Goal: Transaction & Acquisition: Download file/media

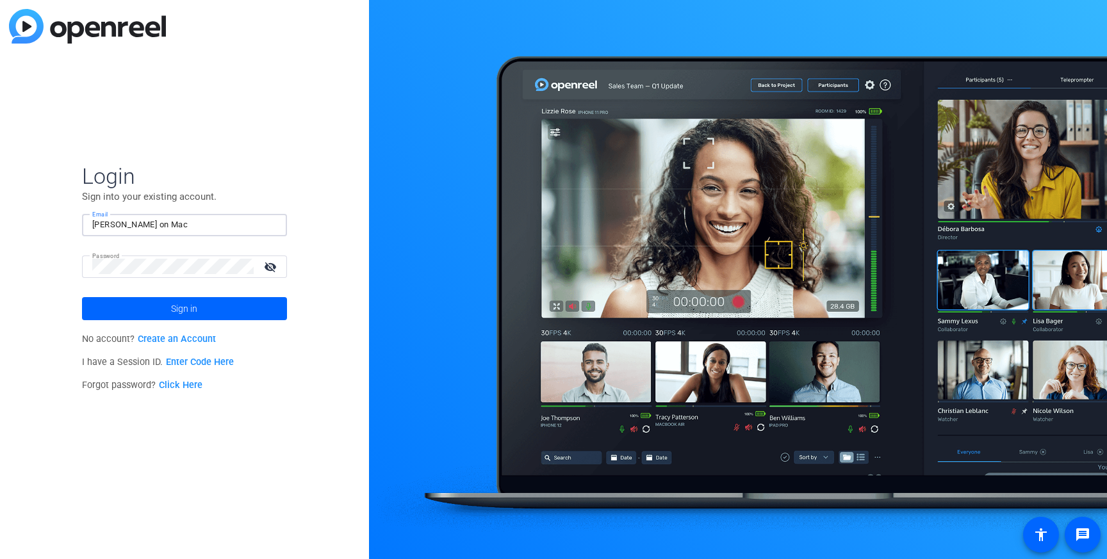
click at [248, 227] on input "Anthony on Mac" at bounding box center [184, 224] width 185 height 15
type input "brian.forrest@ampf.com"
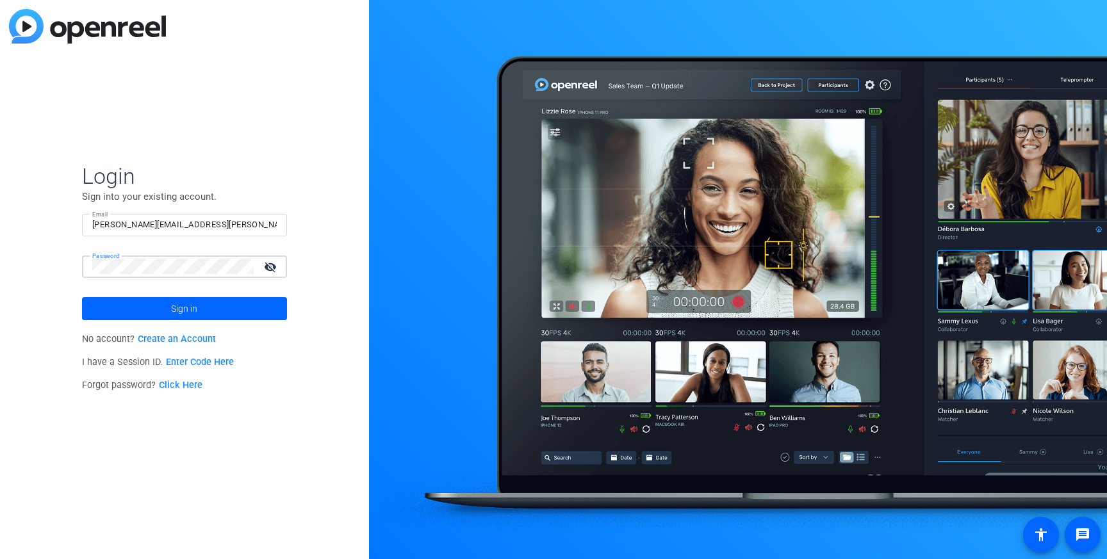
click at [82, 297] on button "Sign in" at bounding box center [184, 308] width 205 height 23
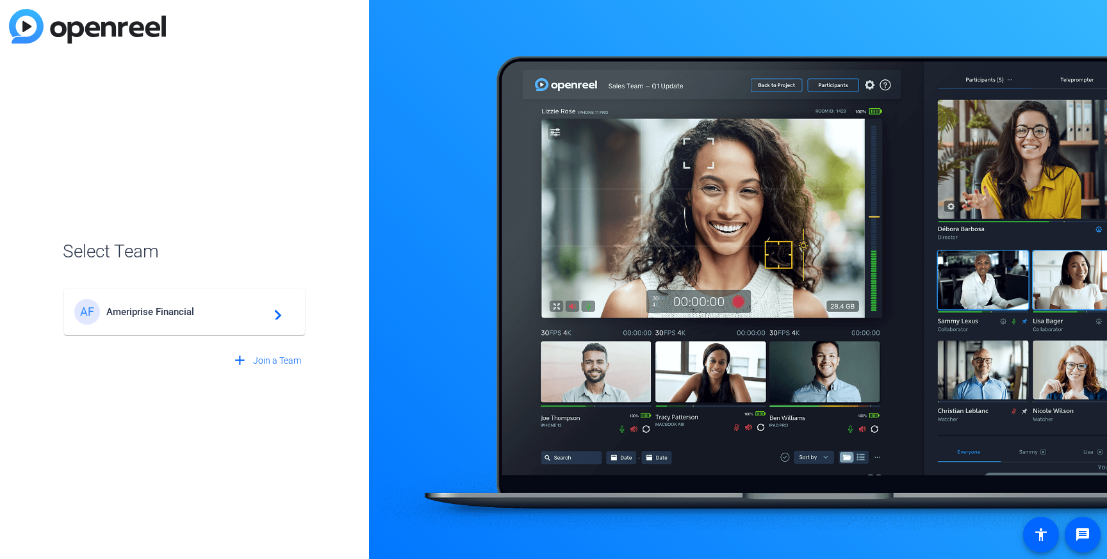
click at [270, 315] on mat-icon "navigate_next" at bounding box center [274, 311] width 15 height 15
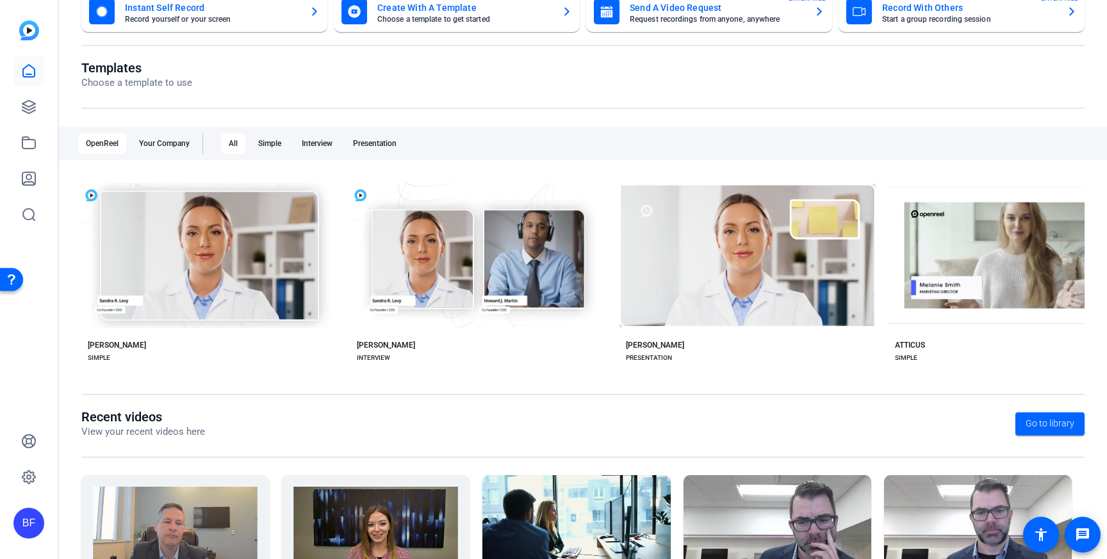
scroll to position [65, 0]
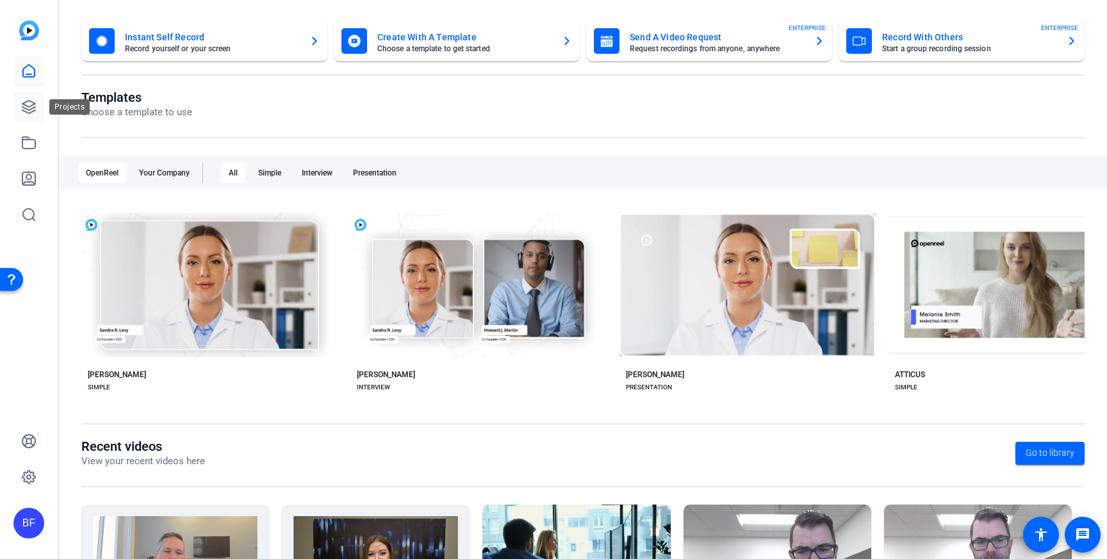
click at [35, 109] on icon at bounding box center [28, 106] width 15 height 15
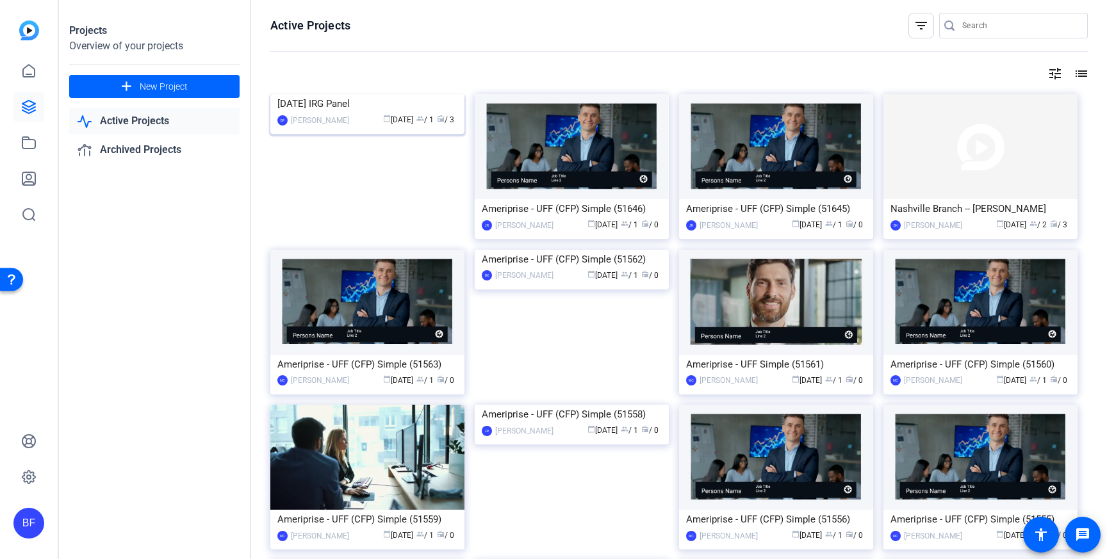
click at [358, 94] on img at bounding box center [367, 94] width 194 height 0
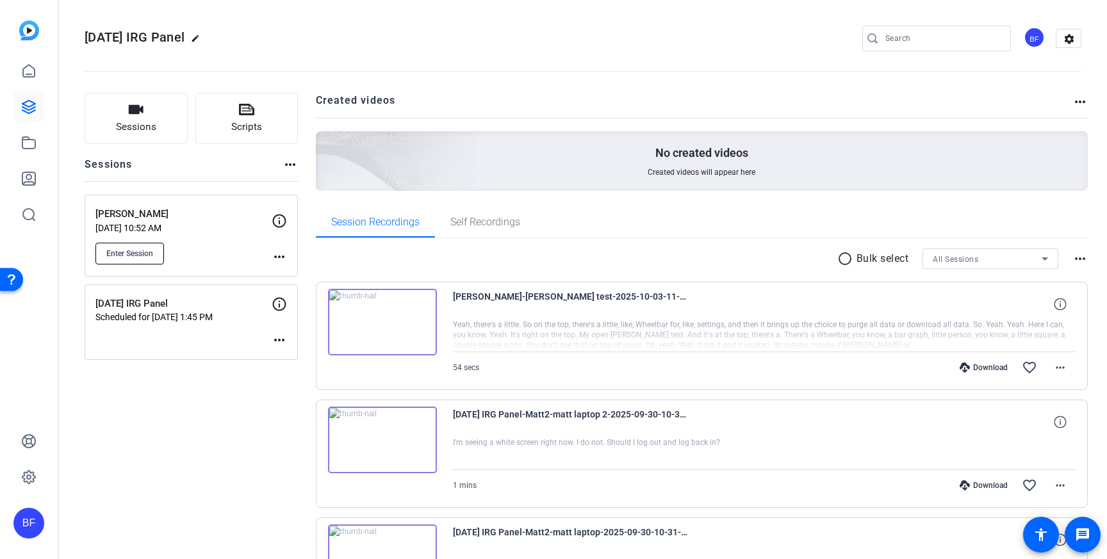
click at [149, 255] on span "Enter Session" at bounding box center [129, 254] width 47 height 10
click at [36, 514] on div "BF" at bounding box center [28, 523] width 31 height 31
click at [164, 508] on mat-icon "logout" at bounding box center [166, 512] width 15 height 15
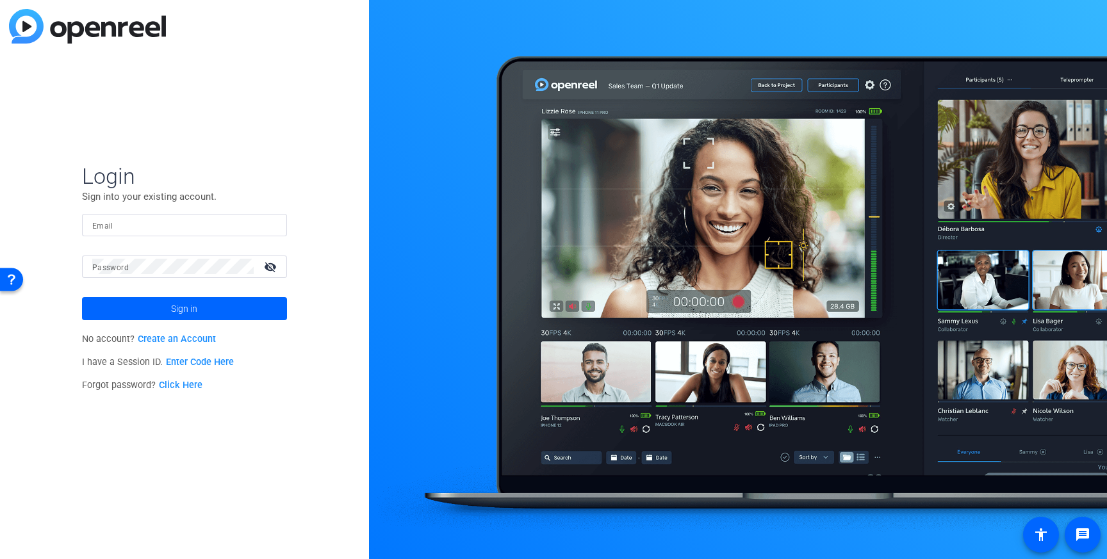
type input "brian.forrest@ampf.com"
click at [214, 359] on link "Enter Code Here" at bounding box center [200, 362] width 68 height 11
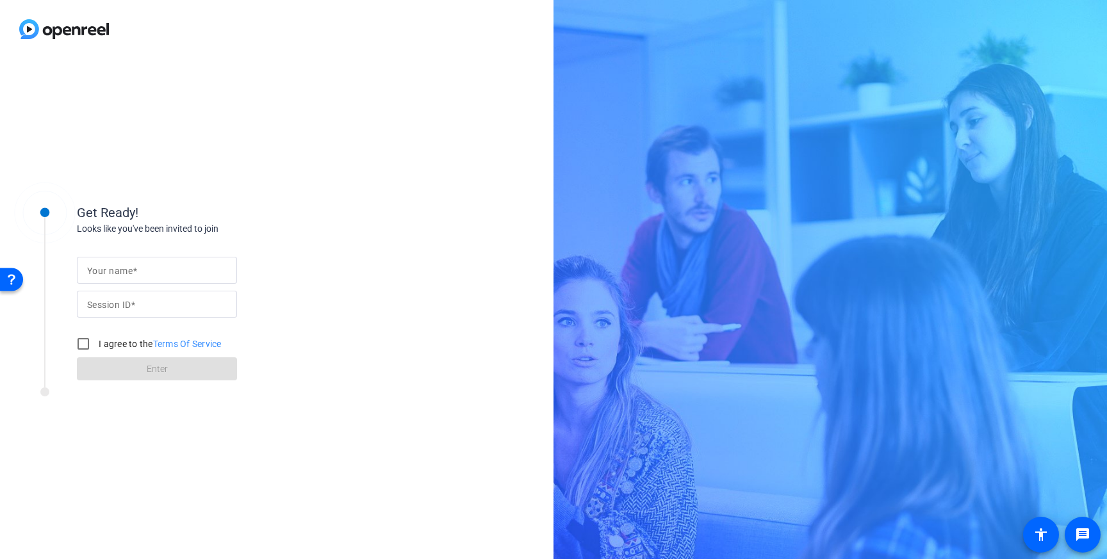
click at [212, 263] on input "Your name" at bounding box center [157, 270] width 140 height 15
type input "Macbook"
click at [197, 308] on input "Session ID" at bounding box center [157, 304] width 140 height 15
type input "qMFf"
click at [90, 344] on input "I agree to the Terms Of Service" at bounding box center [83, 344] width 26 height 26
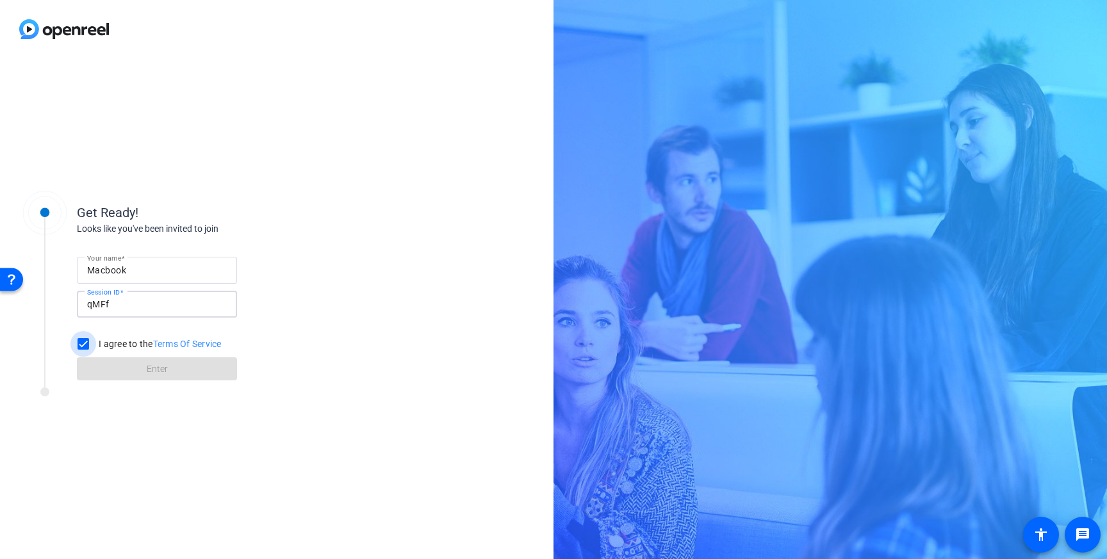
checkbox input "true"
click at [108, 363] on span at bounding box center [157, 369] width 160 height 31
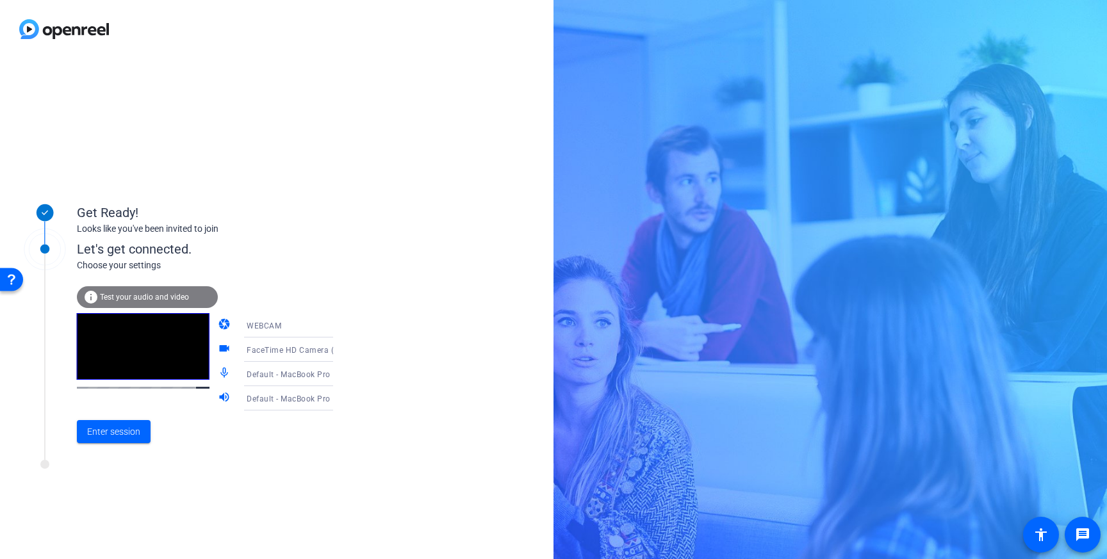
click at [283, 346] on span "FaceTime HD Camera (3A71:F4B5)" at bounding box center [312, 350] width 131 height 10
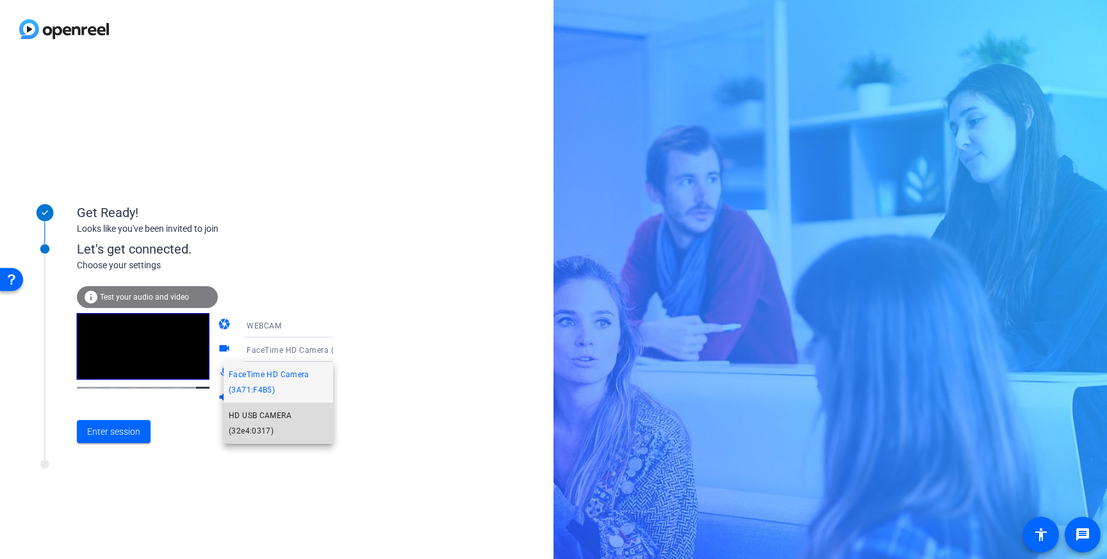
click at [265, 415] on span "HD USB CAMERA (32e4:0317)" at bounding box center [278, 423] width 99 height 31
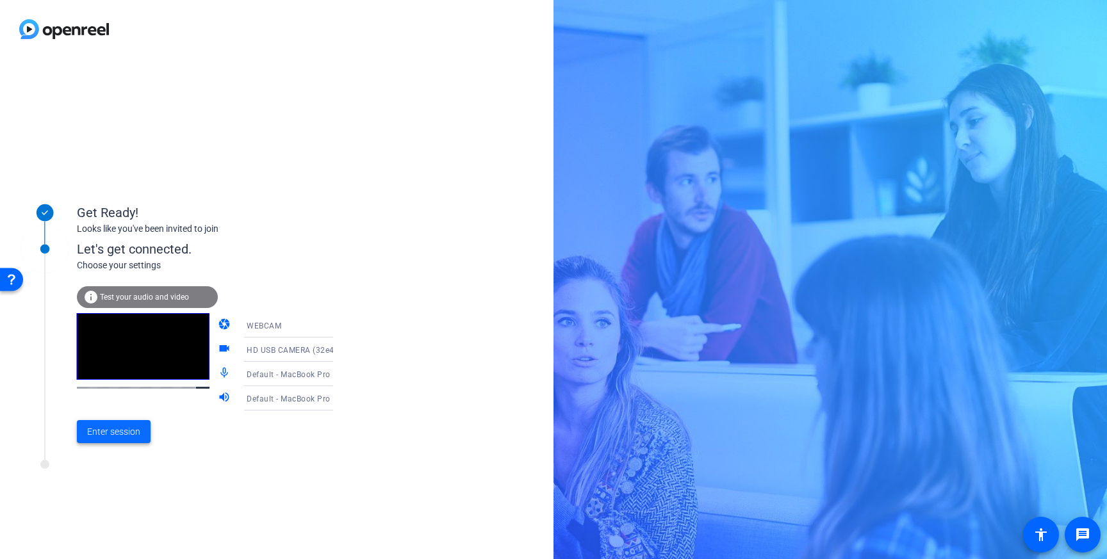
click at [136, 434] on span "Enter session" at bounding box center [113, 432] width 53 height 13
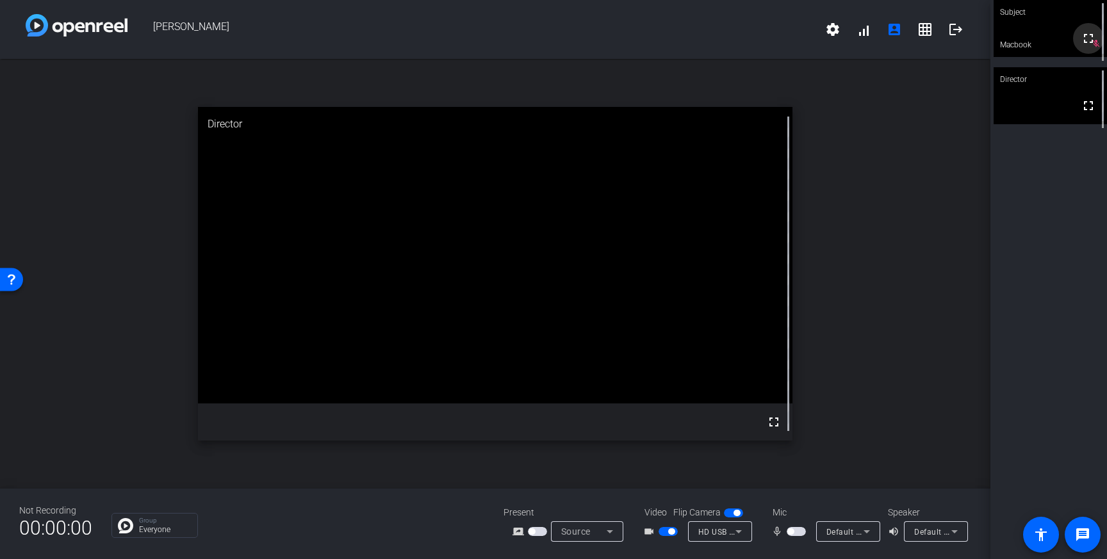
click at [1086, 46] on mat-icon "fullscreen" at bounding box center [1088, 38] width 15 height 15
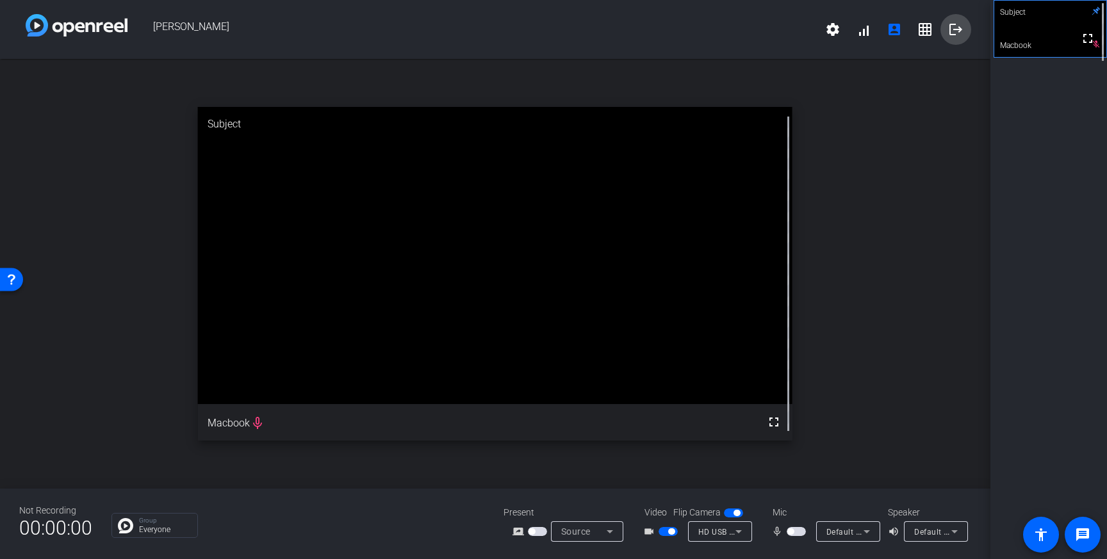
click at [957, 28] on mat-icon "logout" at bounding box center [955, 29] width 15 height 15
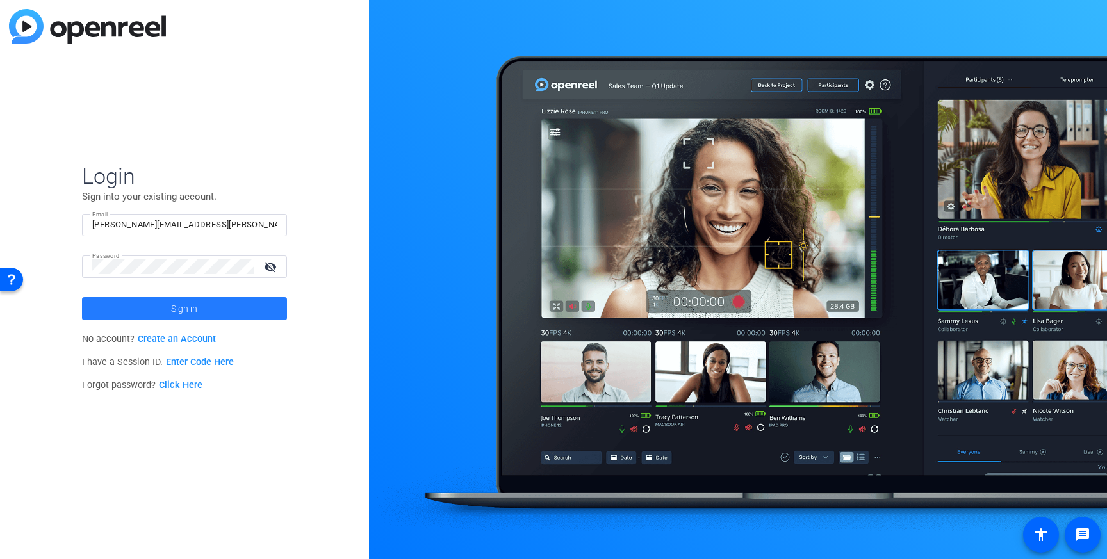
click at [194, 311] on span "Sign in" at bounding box center [184, 309] width 26 height 32
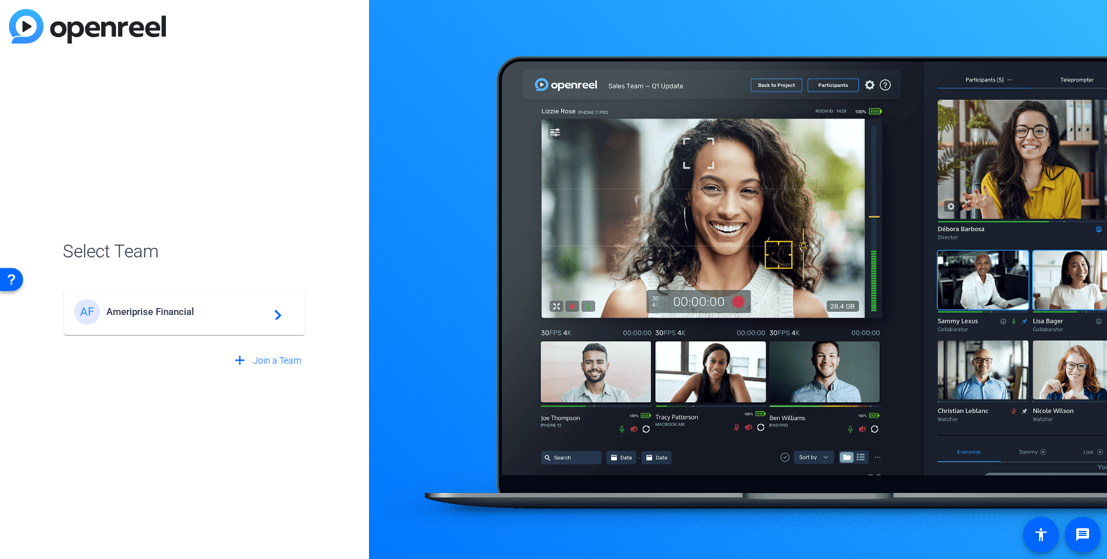
click at [194, 311] on span "Ameriprise Financial" at bounding box center [186, 312] width 160 height 12
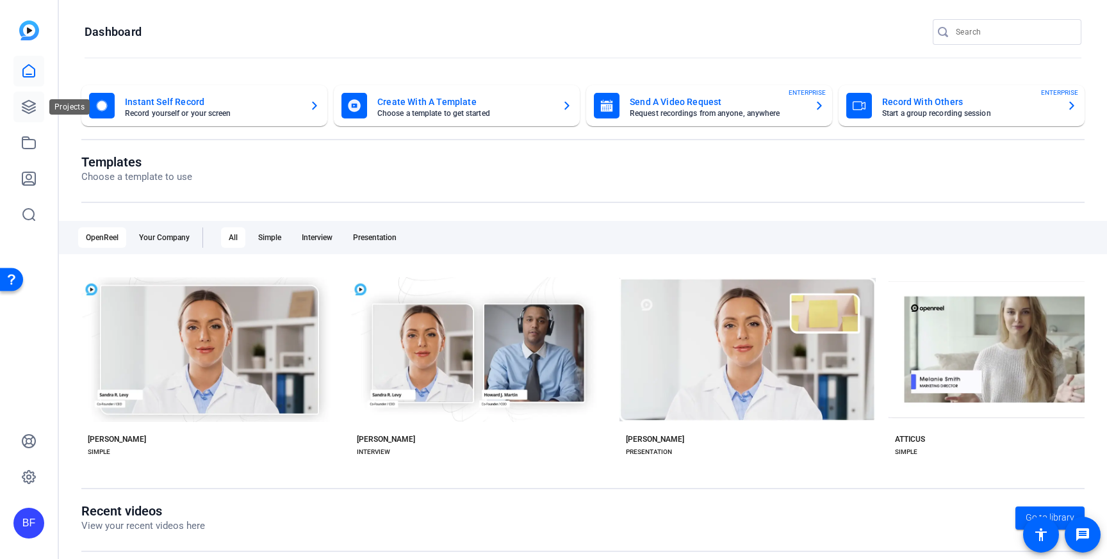
click at [29, 109] on icon at bounding box center [28, 106] width 15 height 15
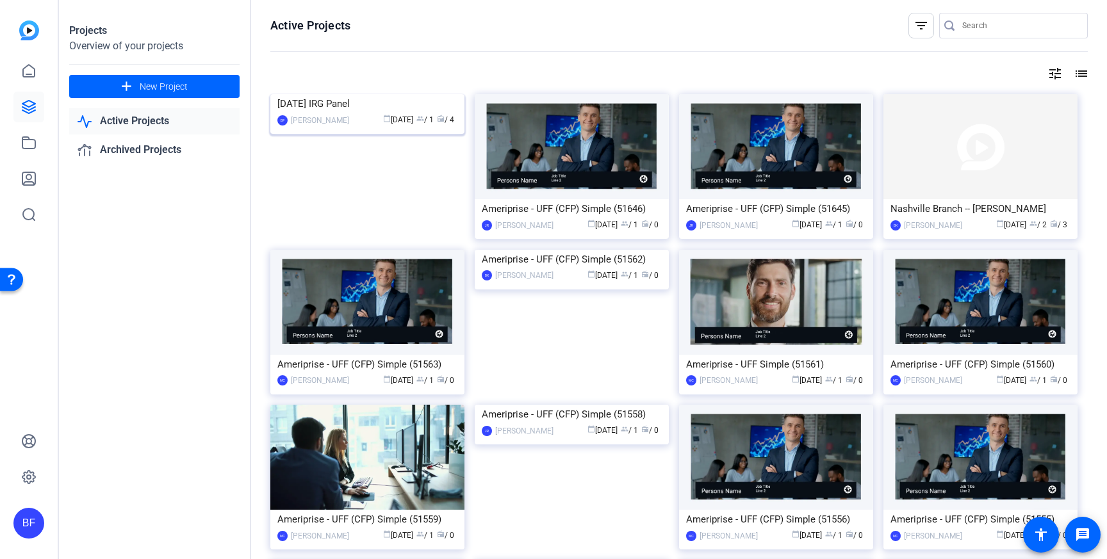
click at [338, 94] on img at bounding box center [367, 94] width 194 height 0
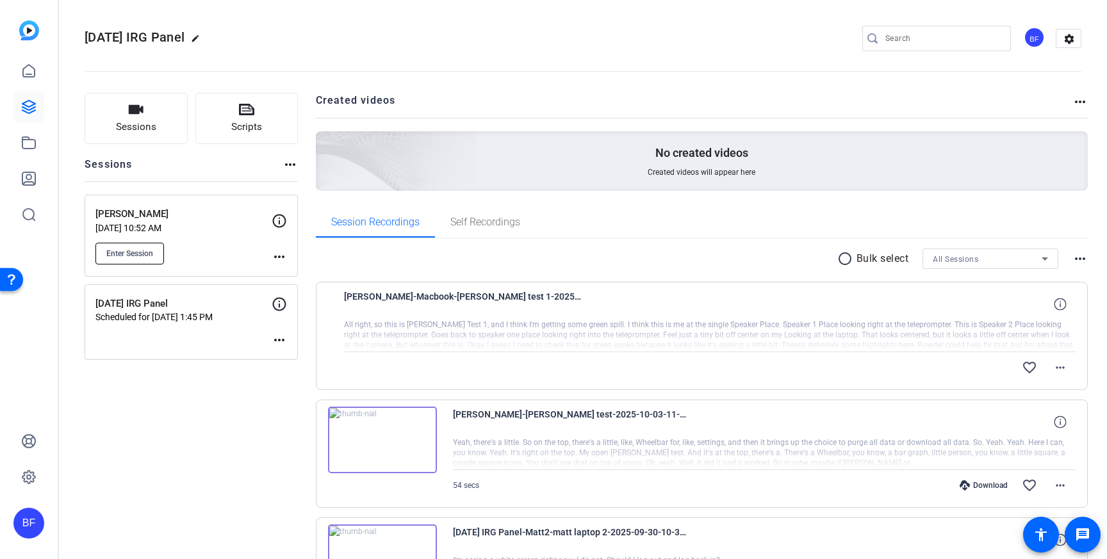
click at [147, 252] on span "Enter Session" at bounding box center [129, 254] width 47 height 10
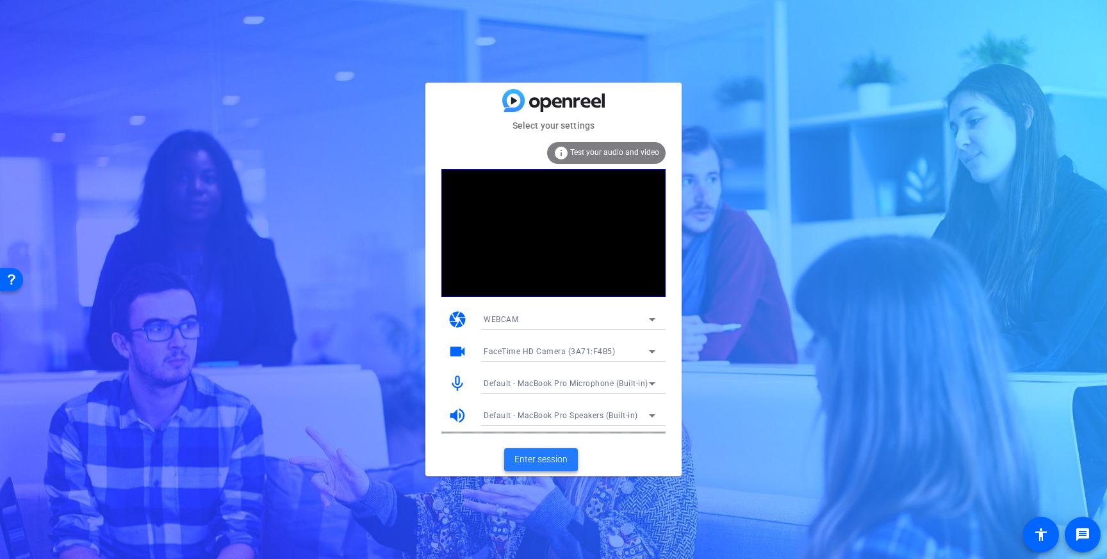
click at [518, 457] on span "Enter session" at bounding box center [541, 459] width 53 height 13
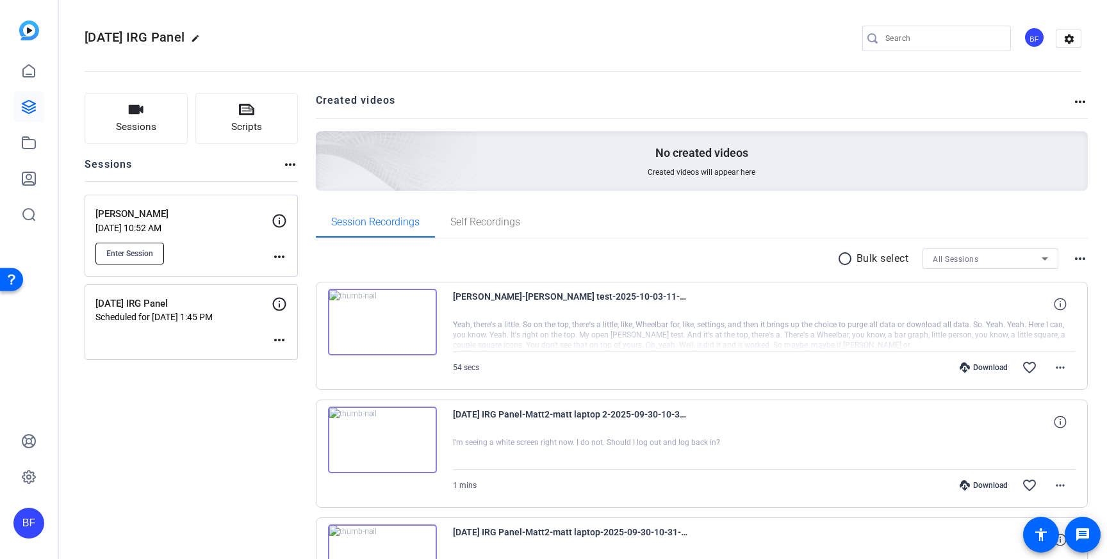
click at [151, 259] on button "Enter Session" at bounding box center [129, 254] width 69 height 22
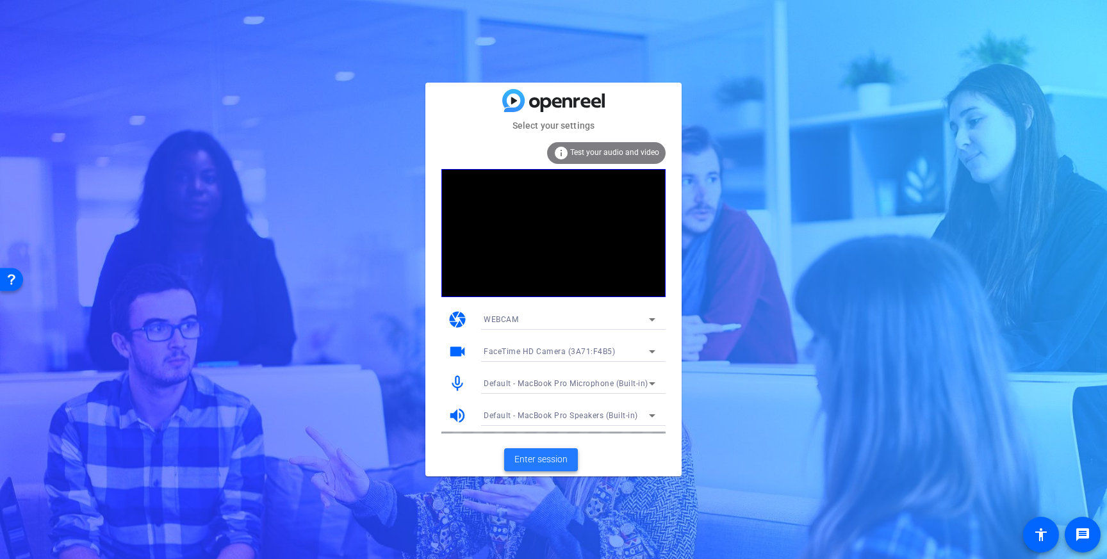
click at [529, 445] on span at bounding box center [541, 460] width 74 height 31
click at [567, 345] on div "FaceTime HD Camera (3A71:F4B5)" at bounding box center [566, 351] width 165 height 16
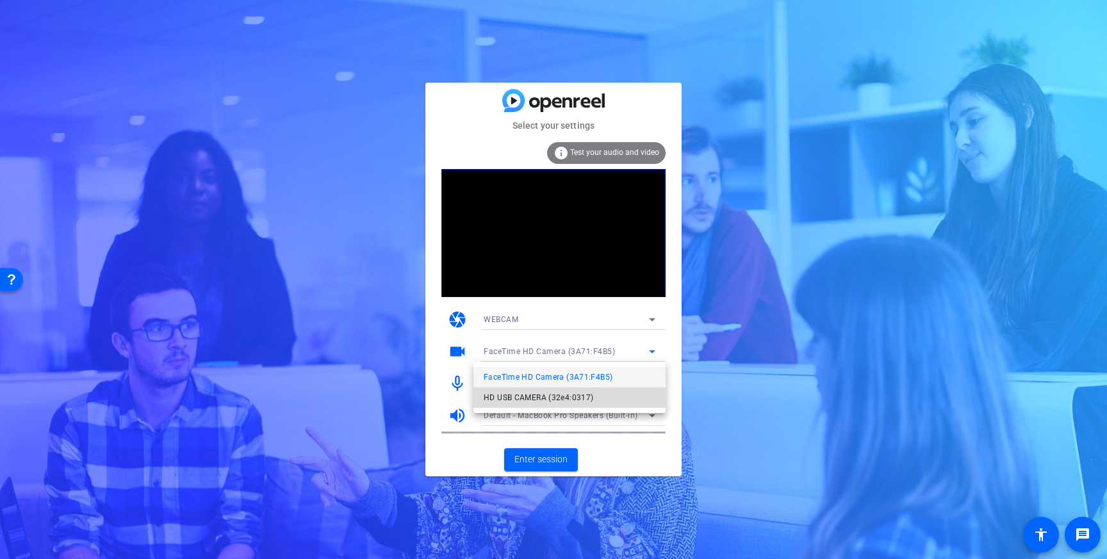
click at [554, 388] on mat-option "HD USB CAMERA (32e4:0317)" at bounding box center [570, 398] width 192 height 21
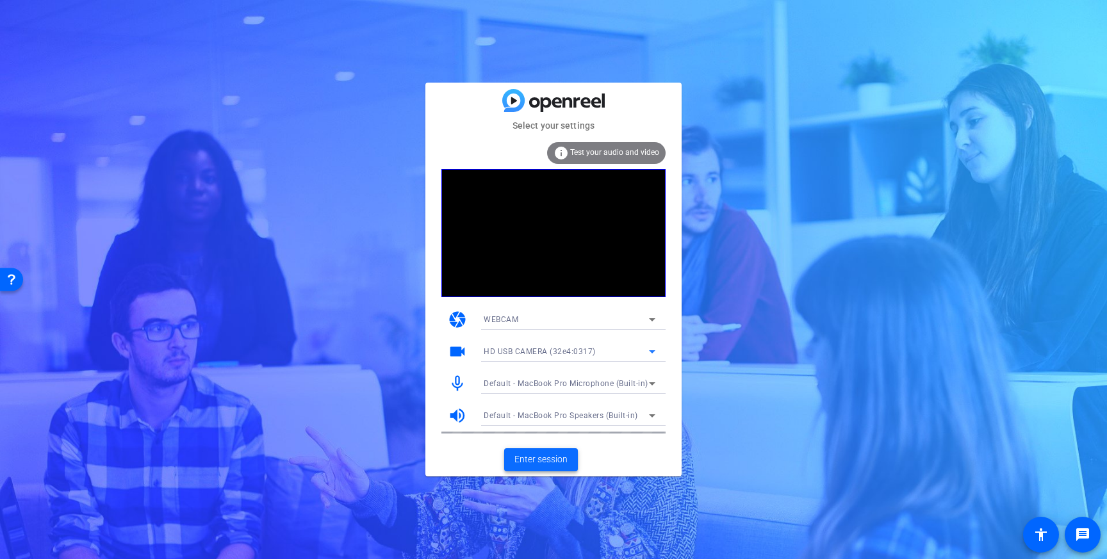
click at [547, 459] on span "Enter session" at bounding box center [541, 459] width 53 height 13
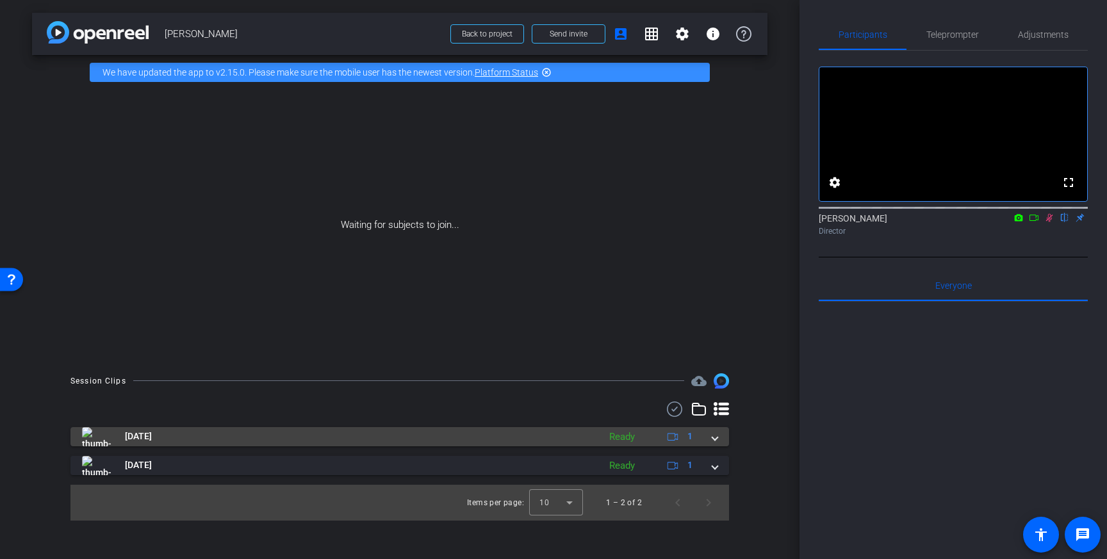
click at [715, 438] on span at bounding box center [715, 436] width 5 height 13
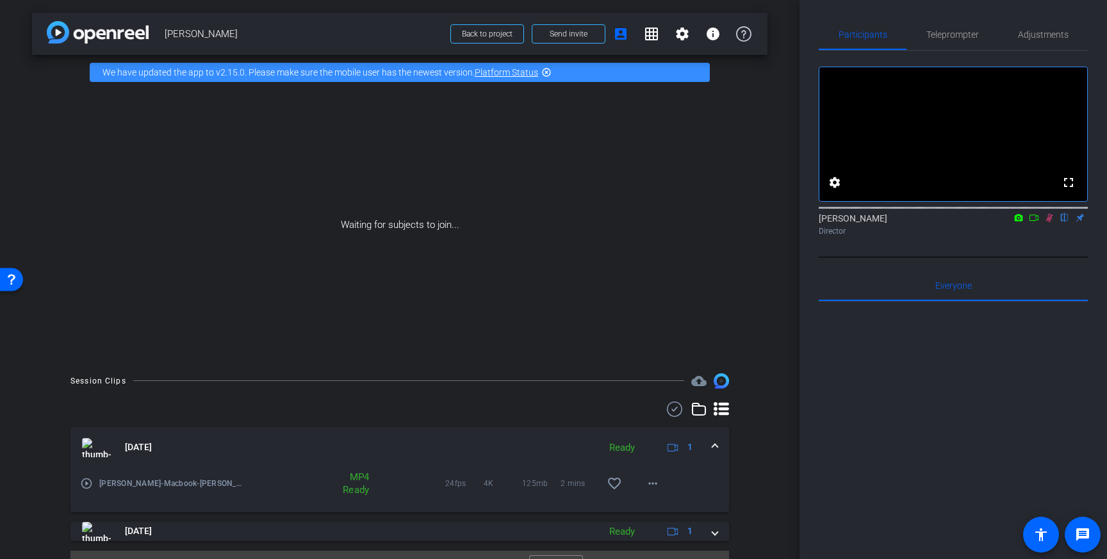
scroll to position [28, 0]
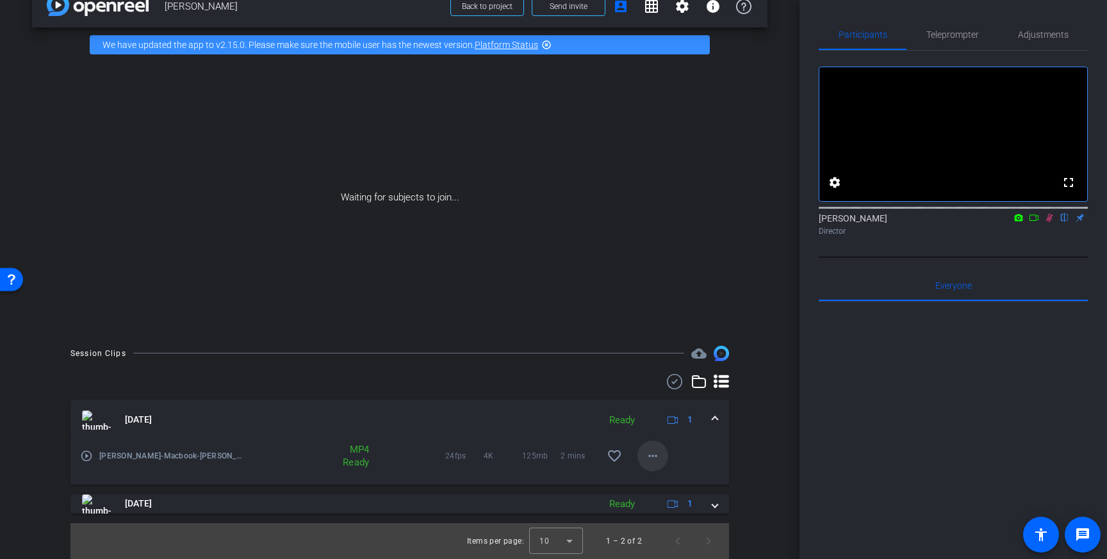
click at [658, 456] on mat-icon "more_horiz" at bounding box center [652, 456] width 15 height 15
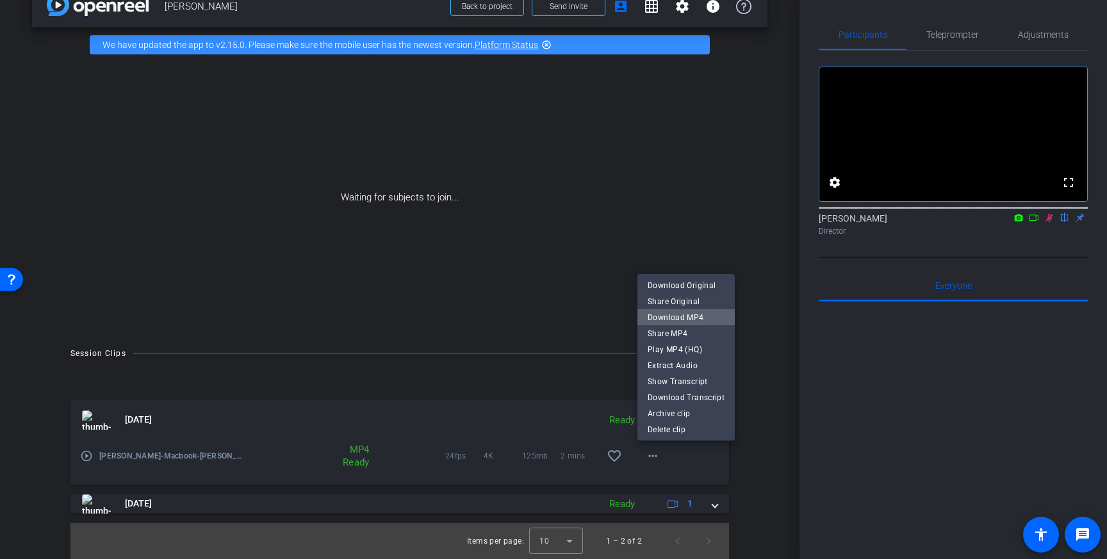
click at [707, 320] on span "Download MP4" at bounding box center [686, 317] width 77 height 15
